Goal: Navigation & Orientation: Find specific page/section

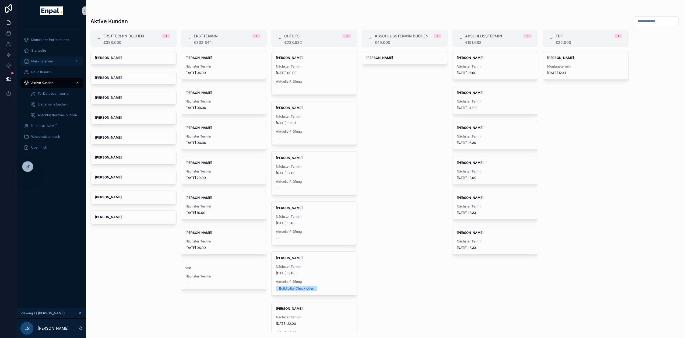
scroll to position [10, 4]
